Goal: Information Seeking & Learning: Learn about a topic

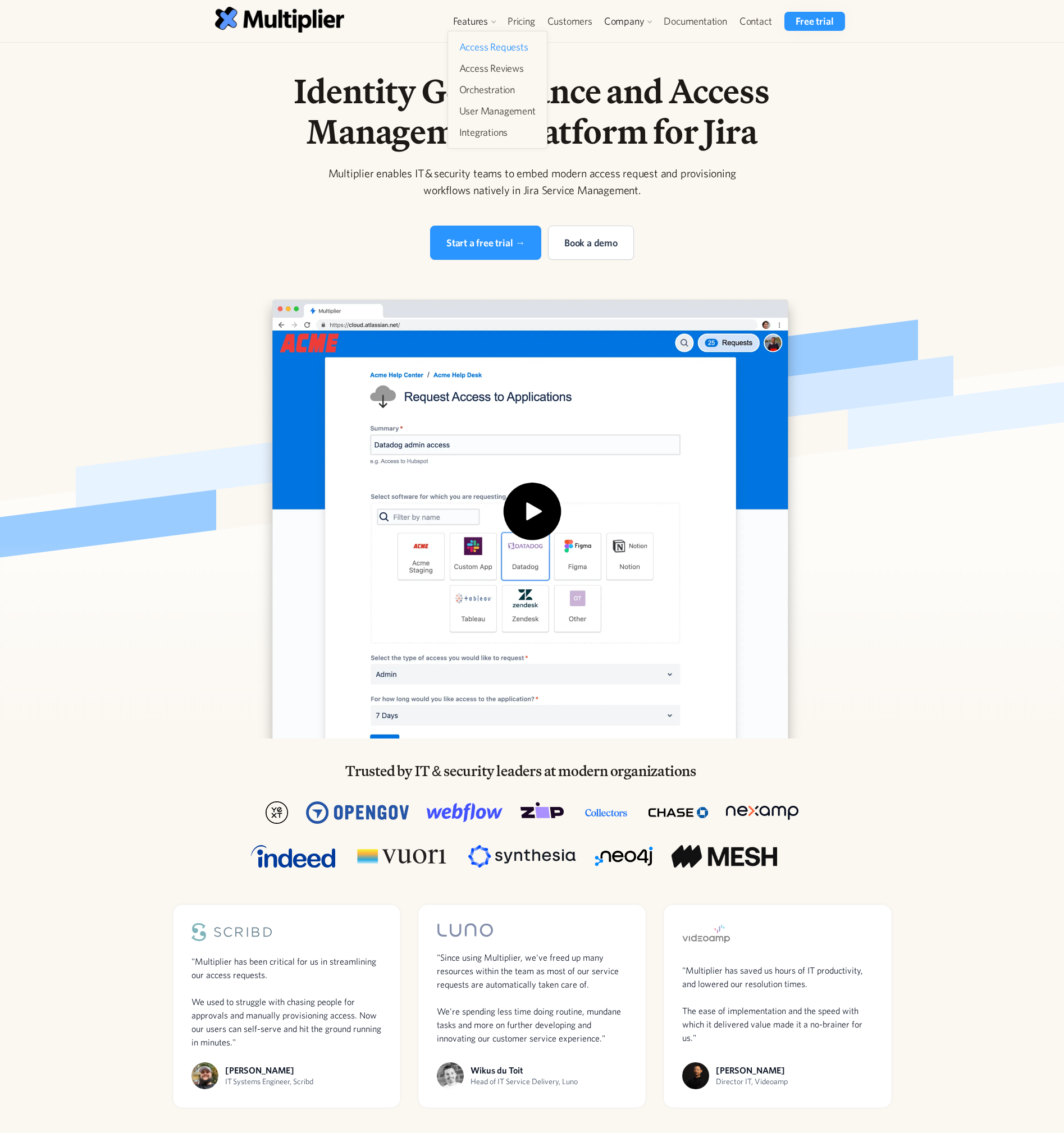
click at [505, 44] on link "Access Requests" at bounding box center [497, 47] width 85 height 20
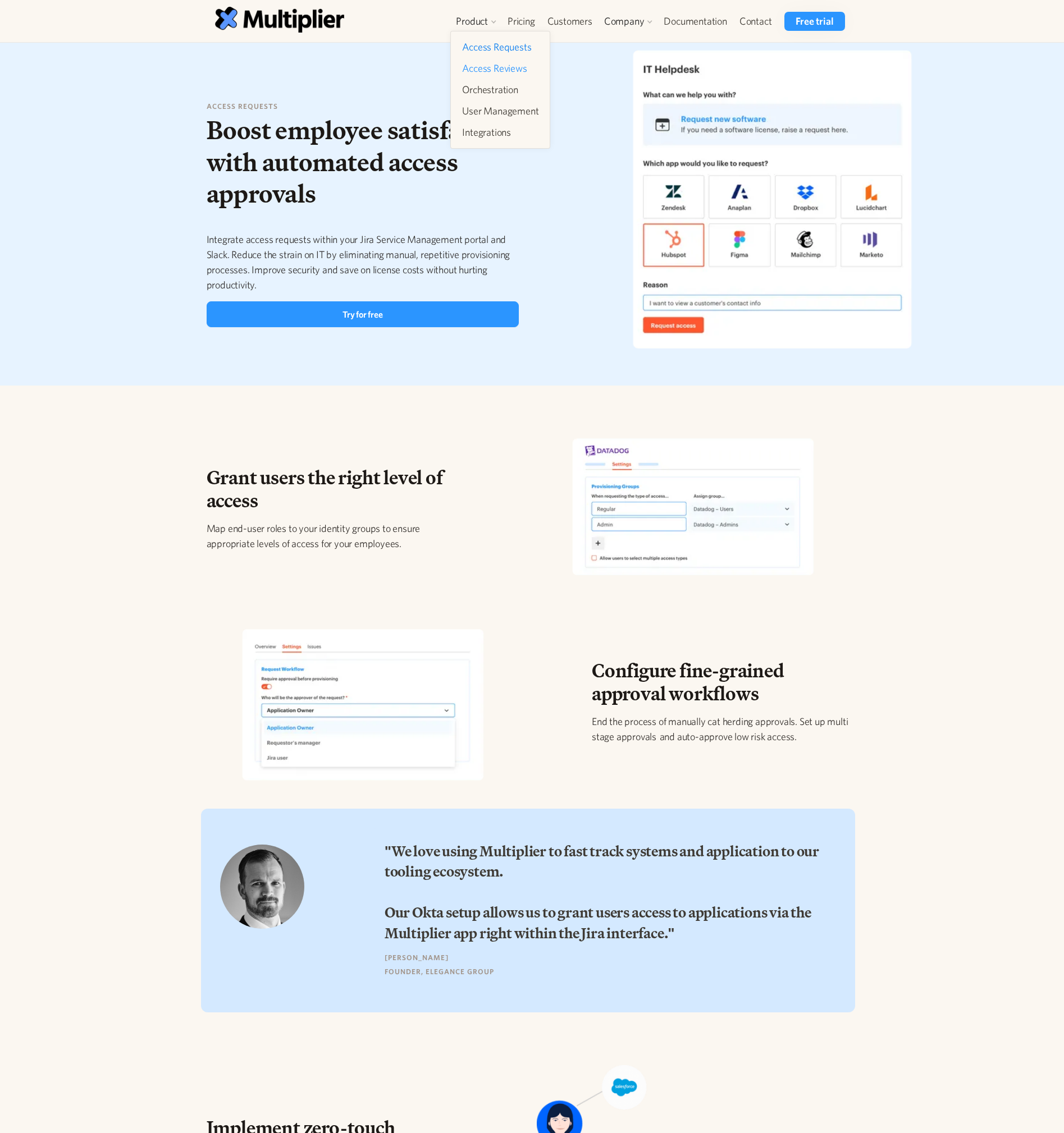
click at [484, 64] on link "Access Reviews" at bounding box center [500, 68] width 85 height 20
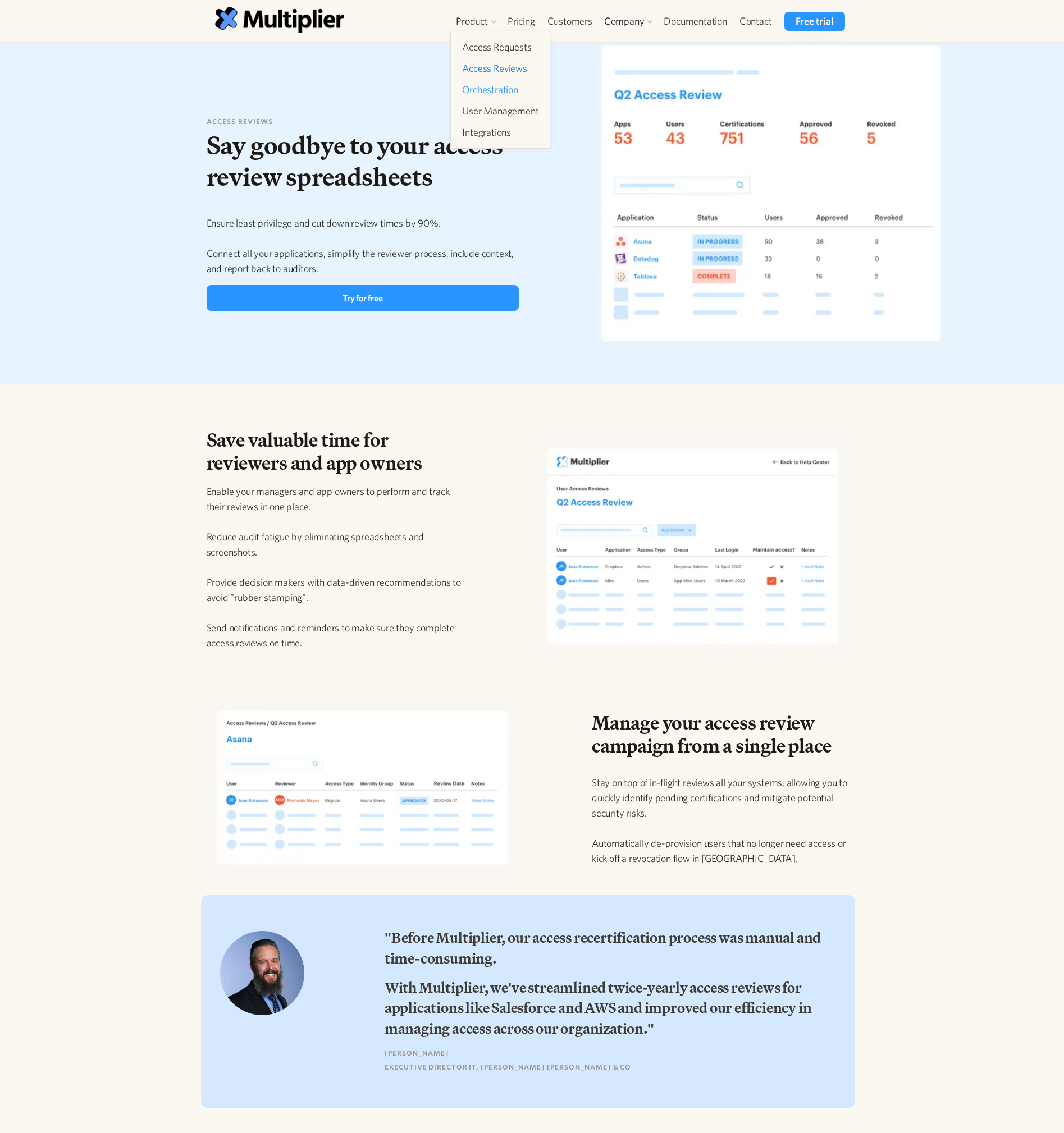
click at [496, 83] on link "Orchestration" at bounding box center [500, 90] width 85 height 20
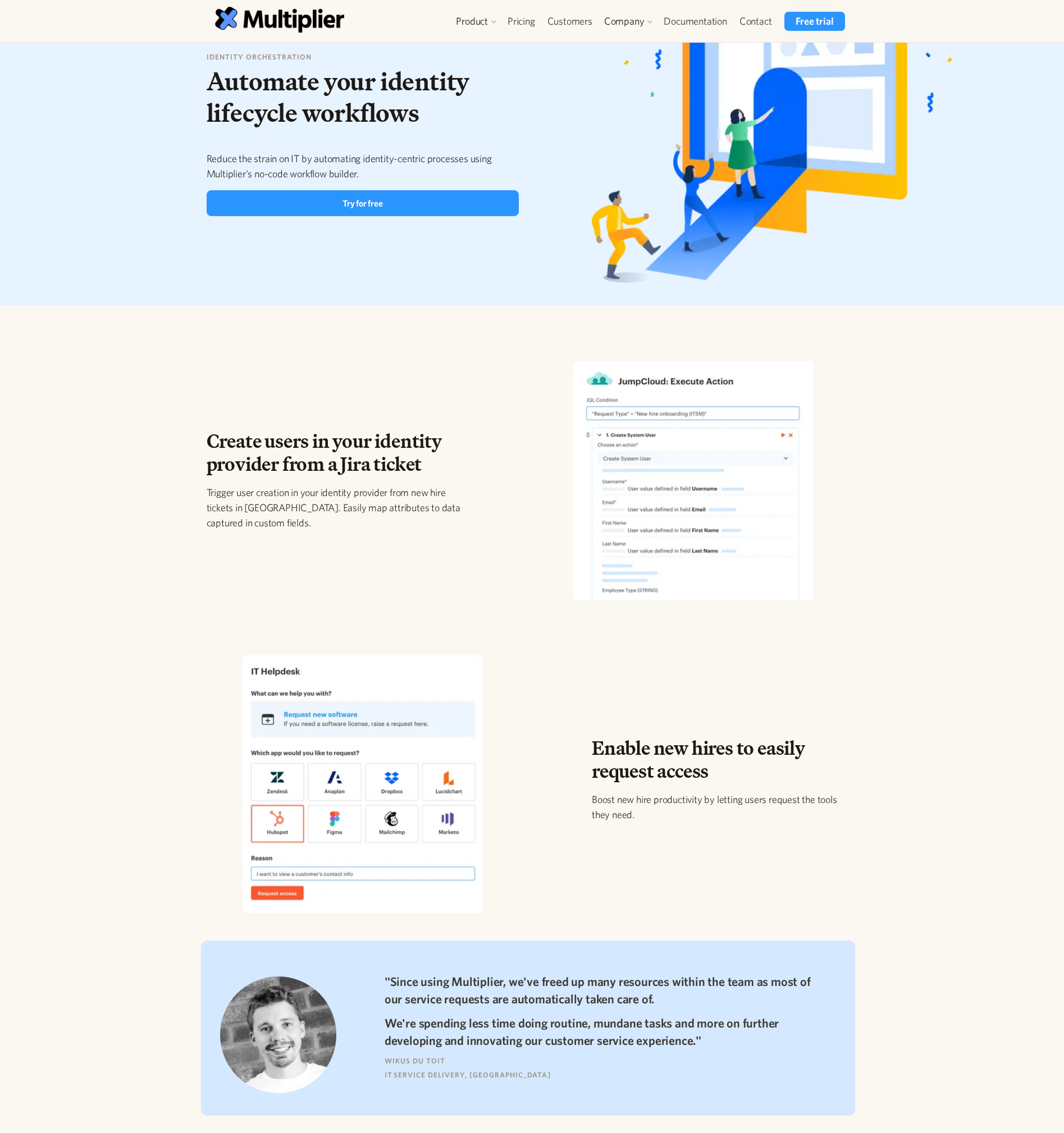
scroll to position [79, 0]
click at [487, 109] on link "User Management" at bounding box center [500, 111] width 85 height 20
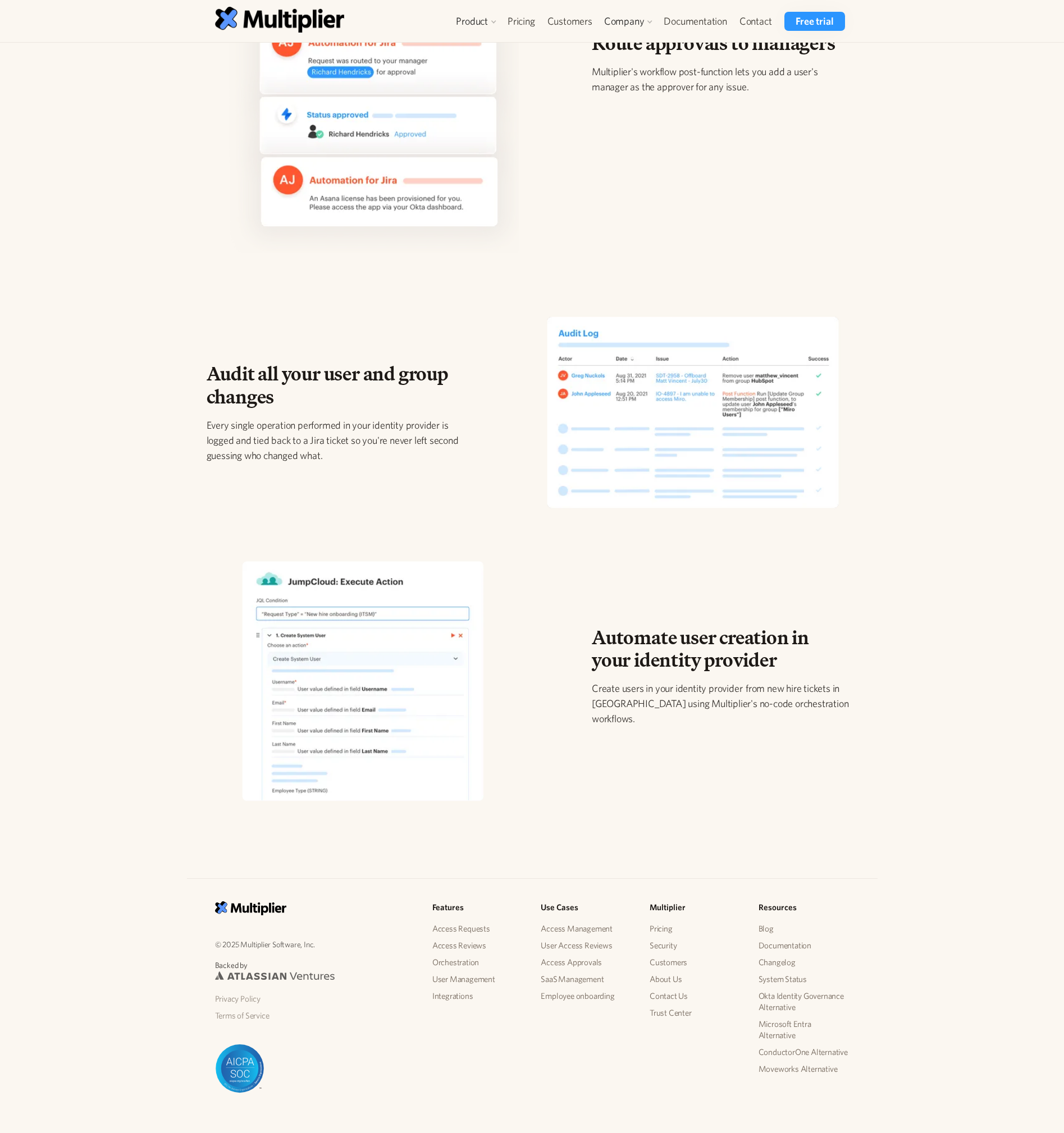
scroll to position [708, 0]
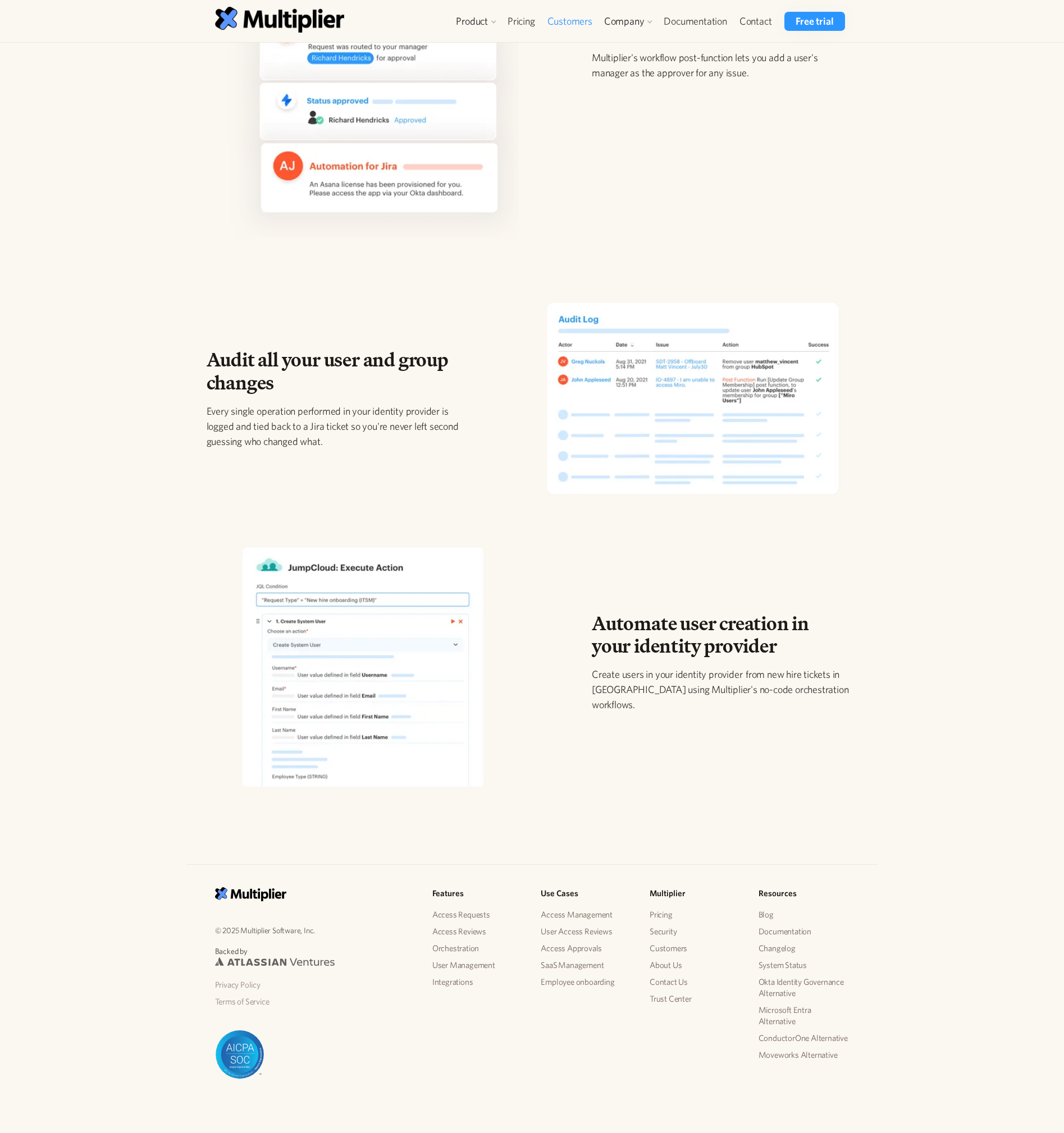
click at [568, 19] on link "Customers" at bounding box center [569, 21] width 57 height 19
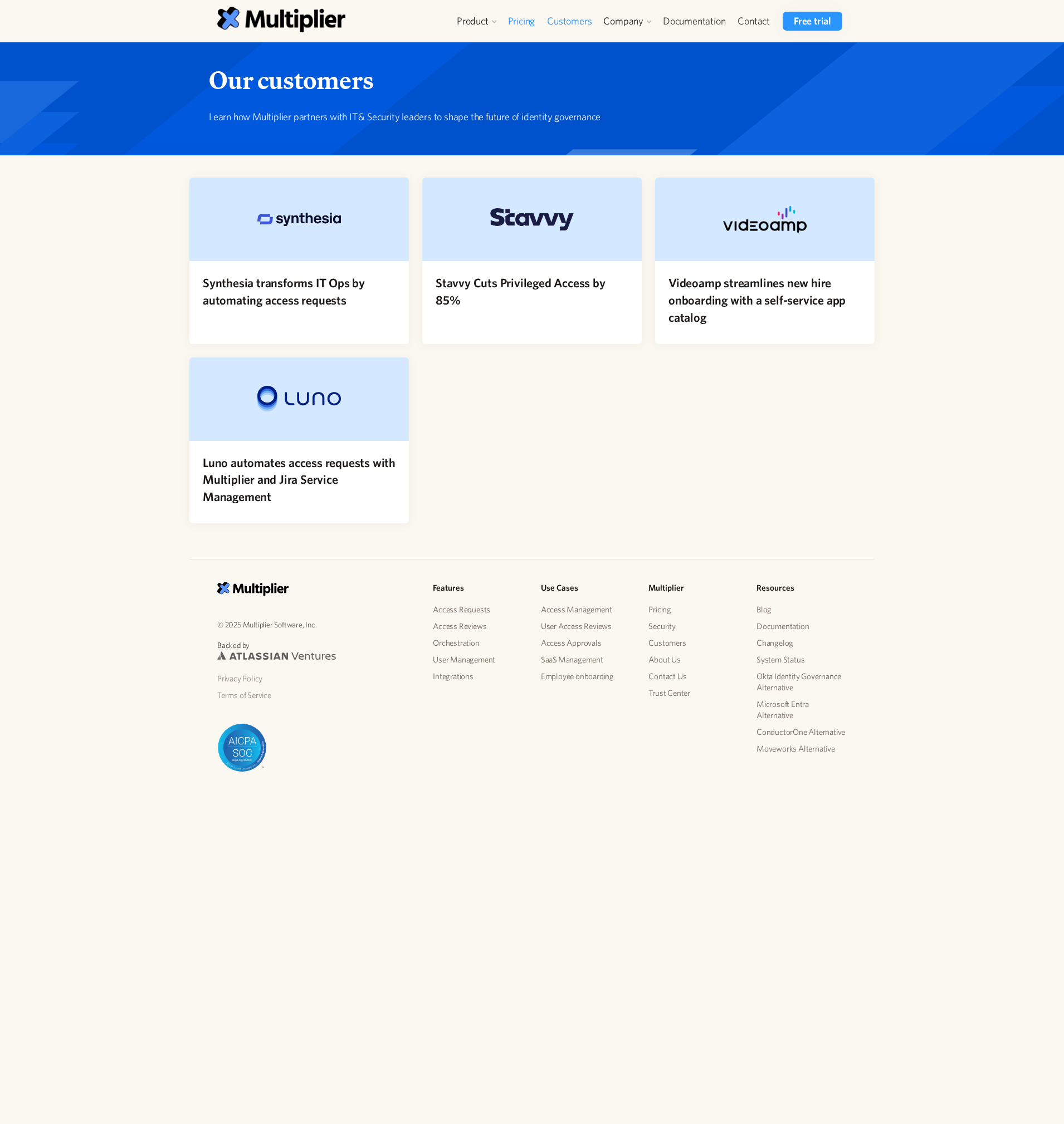
click at [522, 23] on link "Pricing" at bounding box center [521, 21] width 39 height 19
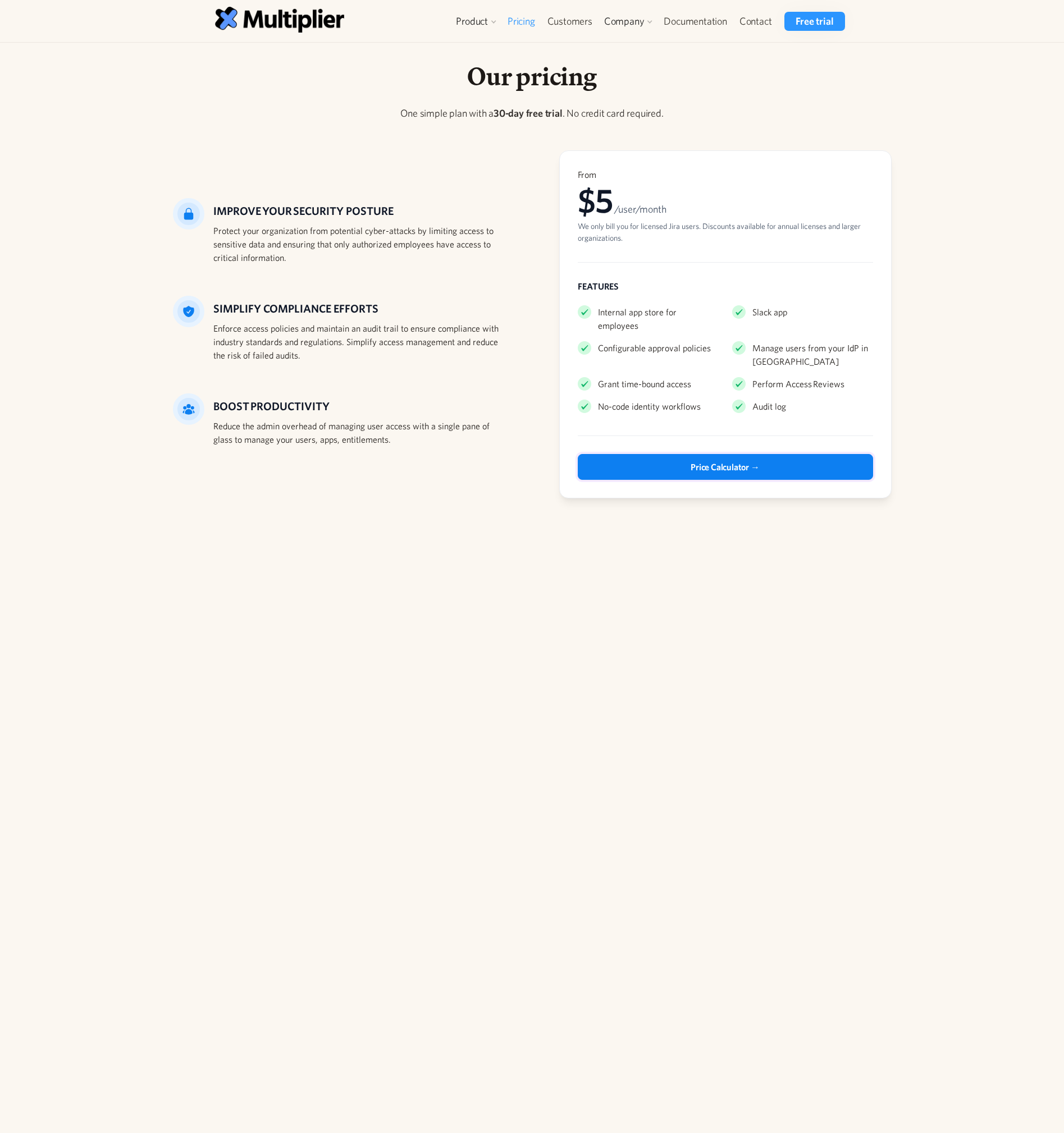
click at [730, 460] on div "Price Calculator →" at bounding box center [724, 467] width 68 height 13
